Goal: Find specific page/section: Find specific page/section

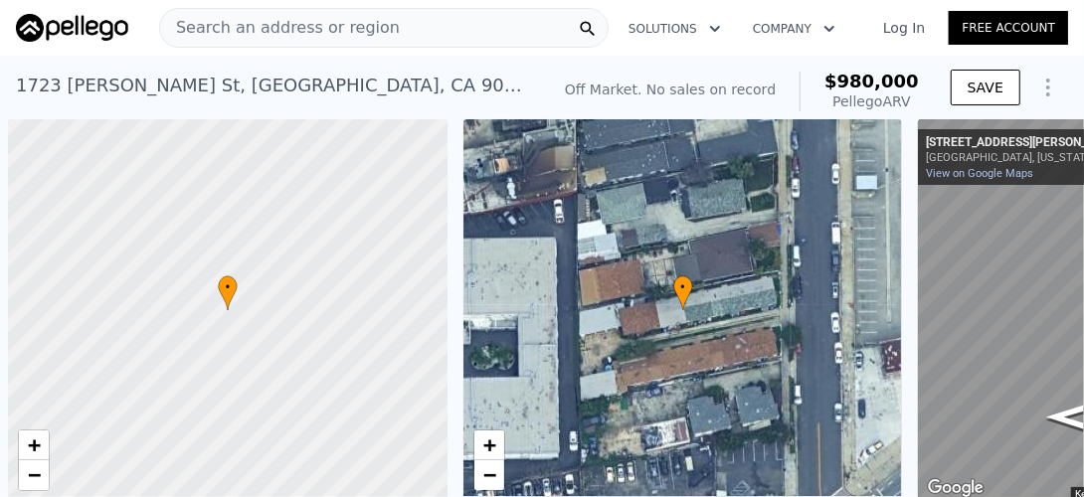
scroll to position [0, 8]
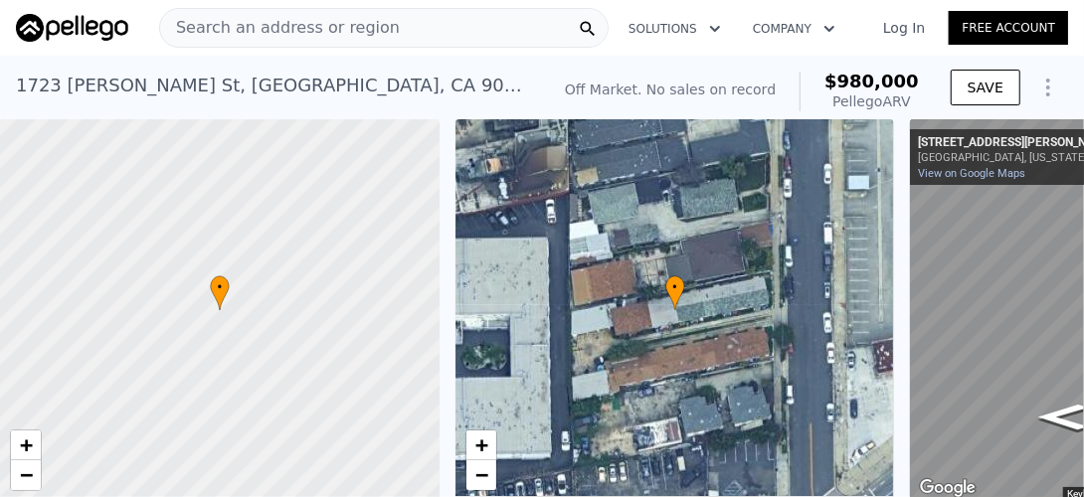
click at [332, 22] on span "Search an address or region" at bounding box center [280, 28] width 240 height 24
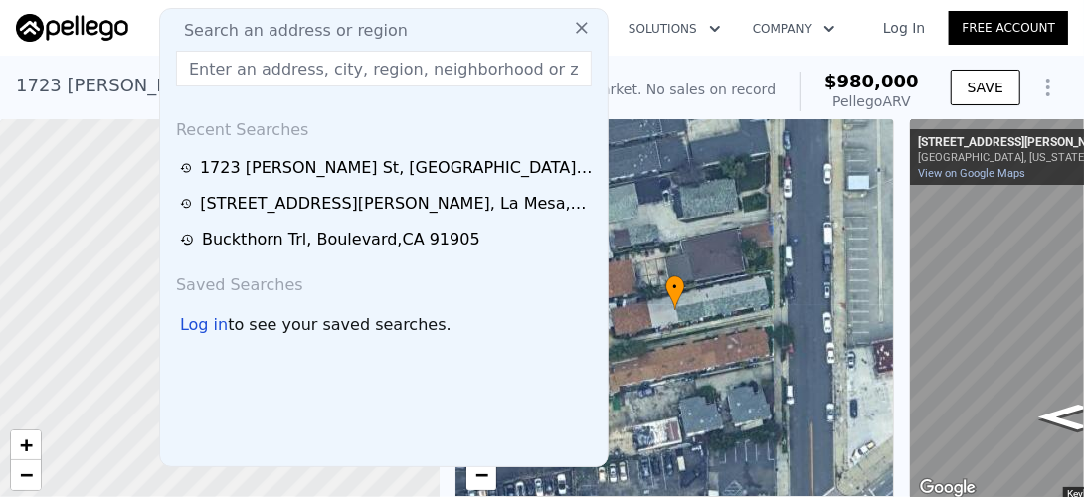
click at [288, 30] on span "Search an address or region" at bounding box center [288, 31] width 240 height 24
click at [244, 73] on input "text" at bounding box center [384, 69] width 416 height 36
paste input "[STREET_ADDRESS][PERSON_NAME]"
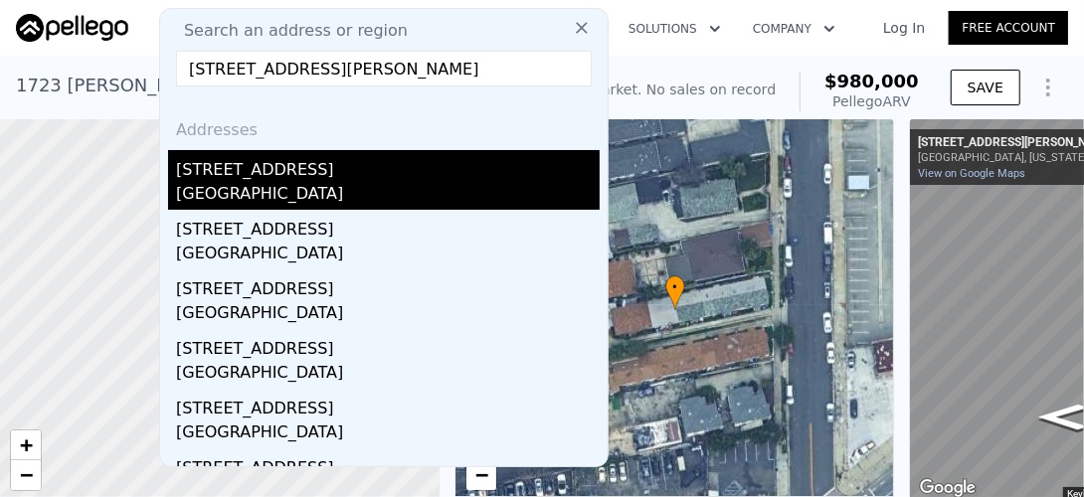
type input "[STREET_ADDRESS][PERSON_NAME]"
click at [232, 178] on div "[STREET_ADDRESS]" at bounding box center [388, 166] width 424 height 32
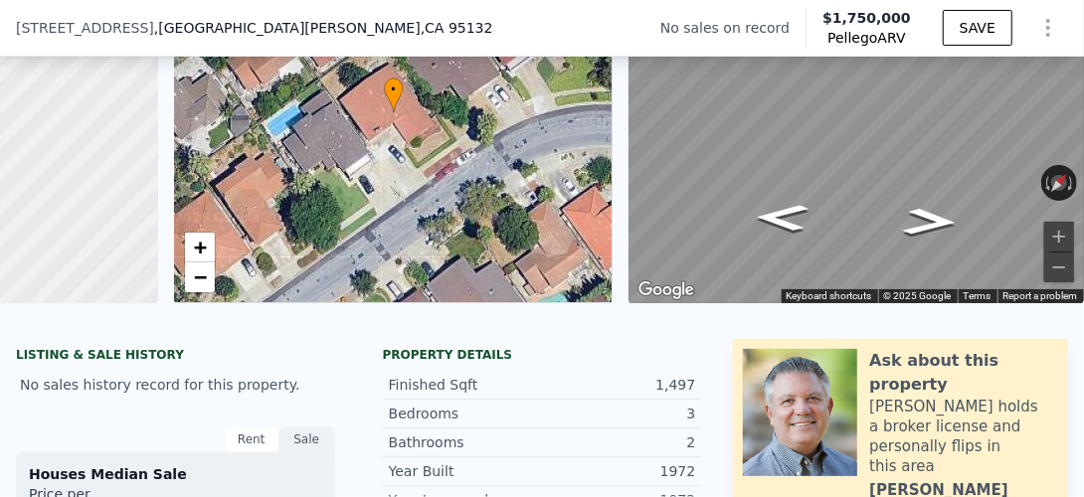
scroll to position [111, 0]
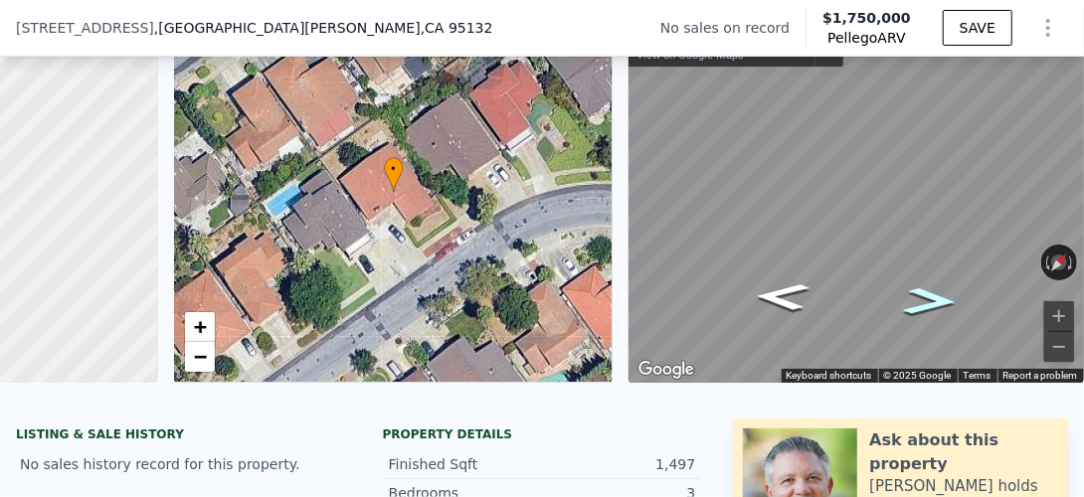
click at [923, 304] on icon "Go Northeast, Peachwood Dr" at bounding box center [930, 301] width 100 height 41
click at [923, 304] on icon "Go Northeast, Peachwood Dr" at bounding box center [930, 301] width 98 height 40
click at [1043, 254] on button "Reset the view" at bounding box center [1058, 263] width 35 height 37
click at [1051, 251] on button "Reset the view" at bounding box center [1058, 263] width 15 height 36
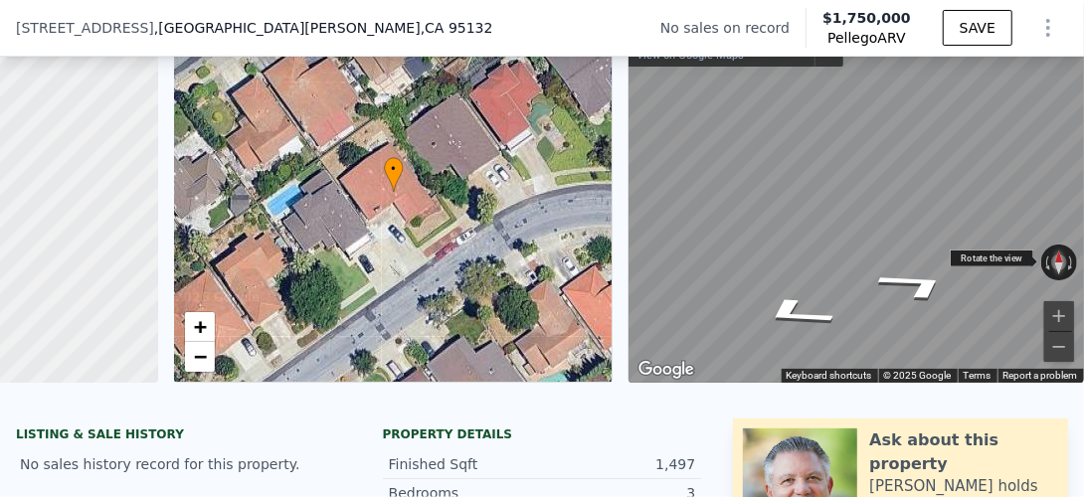
click at [1051, 267] on button "Reset the view" at bounding box center [1058, 263] width 15 height 36
click at [1041, 266] on button "Rotate counterclockwise" at bounding box center [1046, 263] width 11 height 36
click at [1066, 269] on button "Rotate clockwise" at bounding box center [1071, 263] width 11 height 36
click at [1066, 268] on button "Rotate clockwise" at bounding box center [1071, 263] width 11 height 36
click at [1066, 264] on button "Rotate clockwise" at bounding box center [1071, 263] width 11 height 36
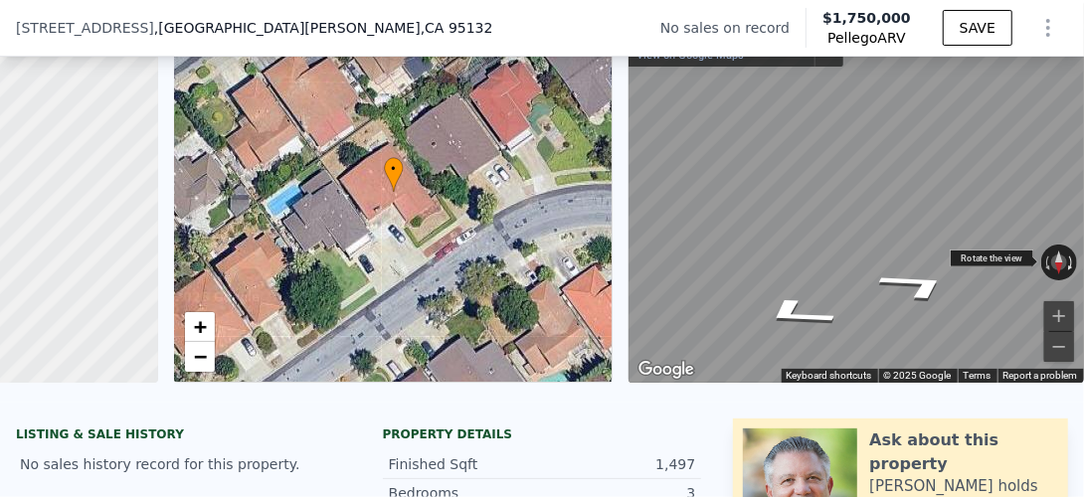
click at [1066, 261] on button "Rotate clockwise" at bounding box center [1071, 263] width 11 height 36
click at [1066, 260] on button "Rotate clockwise" at bounding box center [1071, 263] width 11 height 36
click at [779, 307] on icon "Go Southwest, Peachwood Dr" at bounding box center [796, 313] width 143 height 48
click at [1051, 262] on button "Reset the view" at bounding box center [1058, 263] width 15 height 36
click at [1041, 262] on button "Rotate counterclockwise" at bounding box center [1046, 263] width 11 height 36
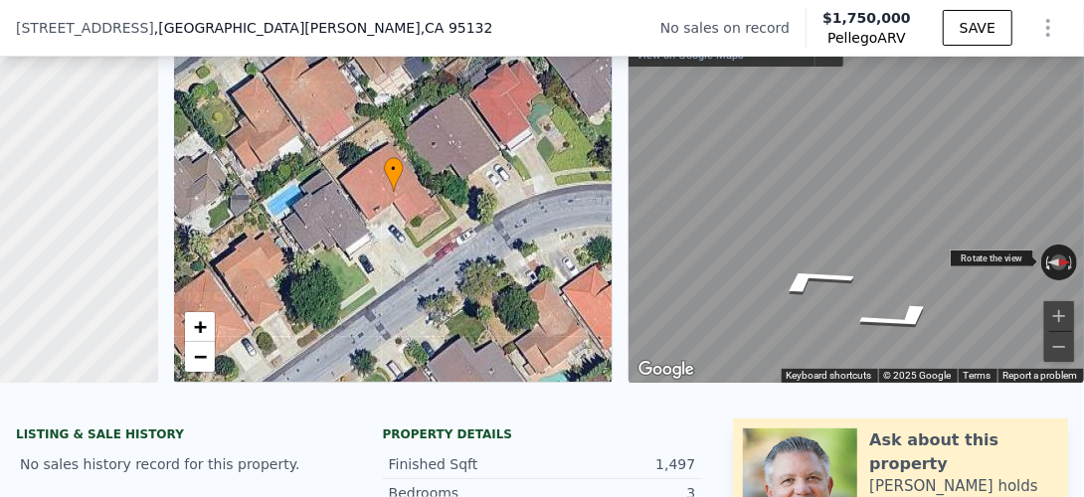
click at [1041, 262] on button "Rotate counterclockwise" at bounding box center [1046, 263] width 11 height 36
click at [1051, 257] on button "Reset the view" at bounding box center [1058, 263] width 15 height 36
click at [914, 280] on icon "Go Northeast, Peachwood Dr" at bounding box center [916, 286] width 143 height 48
click at [386, 178] on icon at bounding box center [394, 174] width 20 height 35
click at [386, 180] on icon at bounding box center [394, 174] width 20 height 35
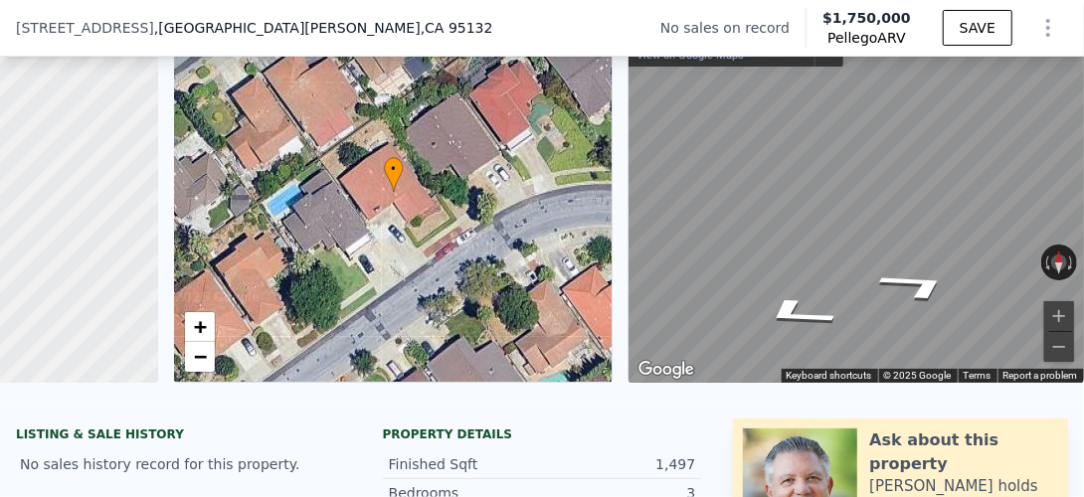
click at [386, 180] on icon at bounding box center [394, 174] width 20 height 35
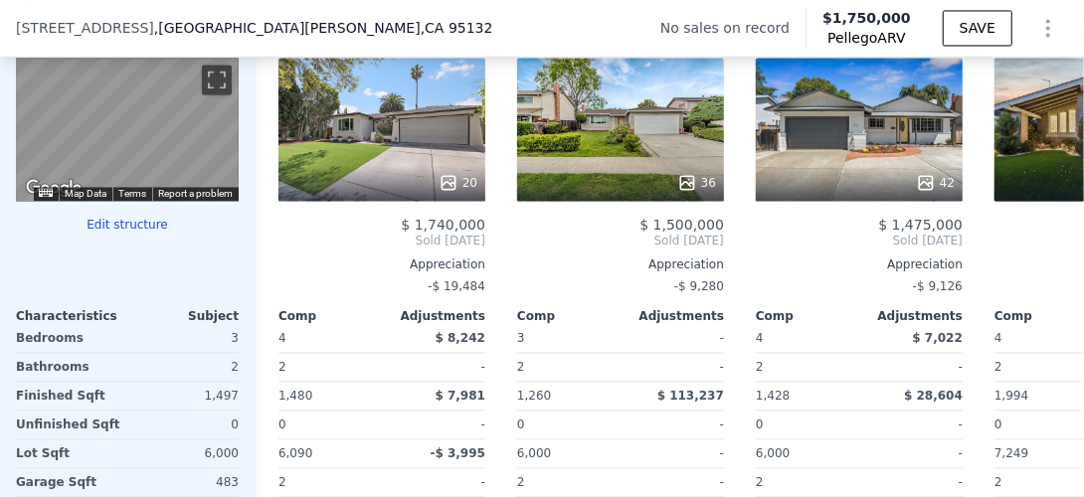
scroll to position [2080, 0]
